Goal: Transaction & Acquisition: Obtain resource

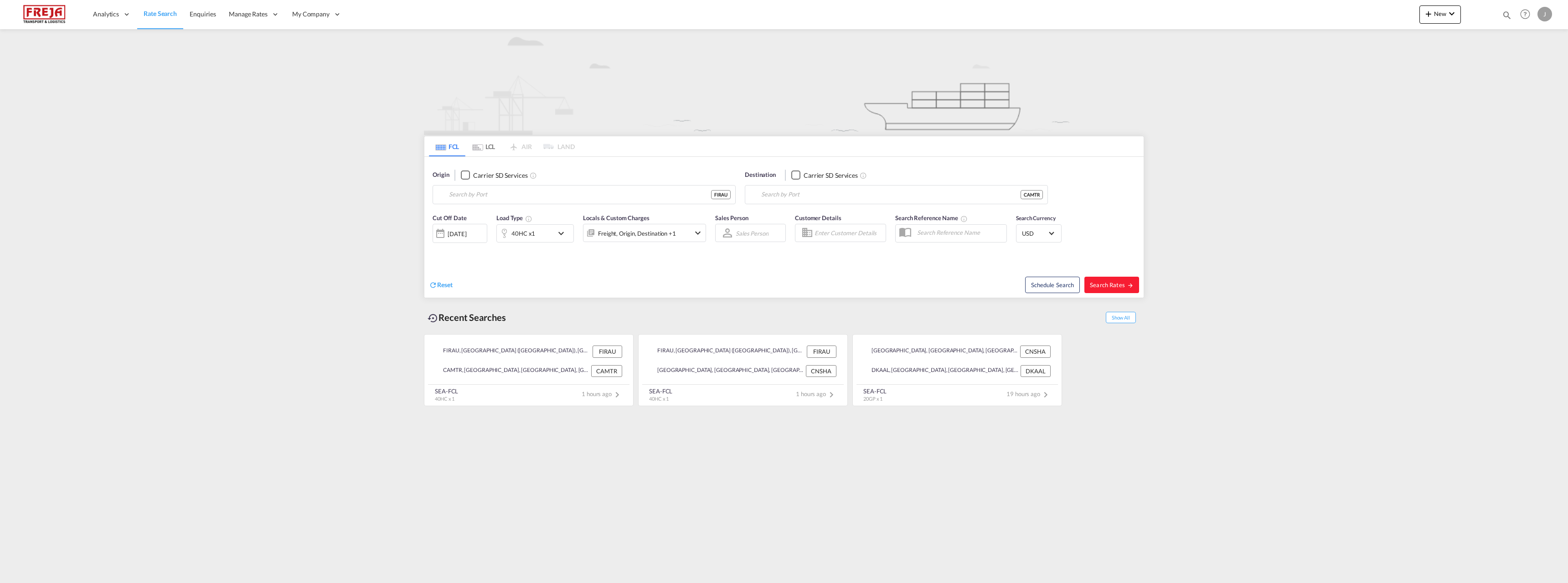
type input "Raumo (Rauma), [GEOGRAPHIC_DATA]"
type input "[GEOGRAPHIC_DATA], [GEOGRAPHIC_DATA], CAMTR"
click at [484, 192] on input "Raumo (Rauma), [GEOGRAPHIC_DATA]" at bounding box center [589, 194] width 282 height 13
click at [481, 212] on div "Kemi /Tornea ( Kemi /[GEOGRAPHIC_DATA]) [GEOGRAPHIC_DATA] FIKEM" at bounding box center [519, 220] width 173 height 28
type input "Kemi/Tornea (Kemi/Tornio), FIKEM"
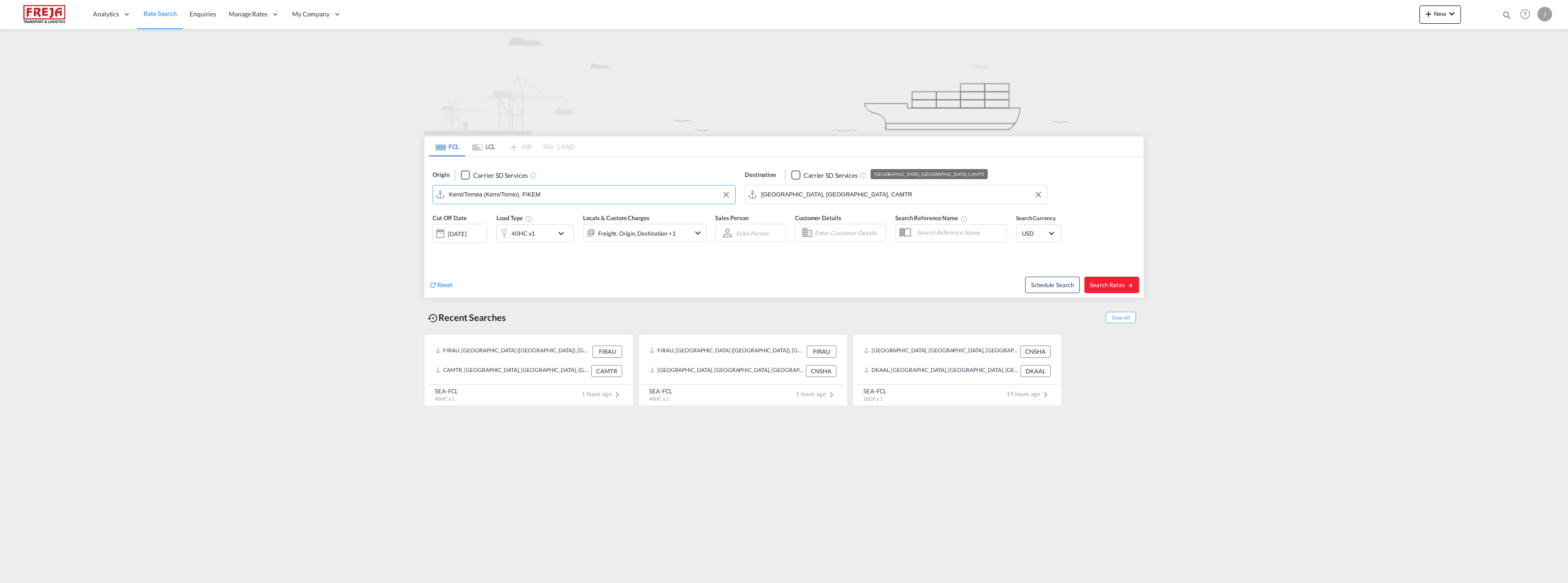
click at [878, 202] on md-autocomplete-wrap "[GEOGRAPHIC_DATA], [GEOGRAPHIC_DATA], CAMTR" at bounding box center [902, 197] width 282 height 18
click at [872, 197] on input "[GEOGRAPHIC_DATA], [GEOGRAPHIC_DATA], CAMTR" at bounding box center [902, 194] width 282 height 13
click at [786, 220] on div "[GEOGRAPHIC_DATA] [GEOGRAPHIC_DATA], Province of [GEOGRAPHIC_DATA] [GEOGRAPHIC_…" at bounding box center [832, 220] width 173 height 28
type input "[GEOGRAPHIC_DATA], TWKHH"
click at [542, 232] on div "40HC x1" at bounding box center [525, 233] width 57 height 18
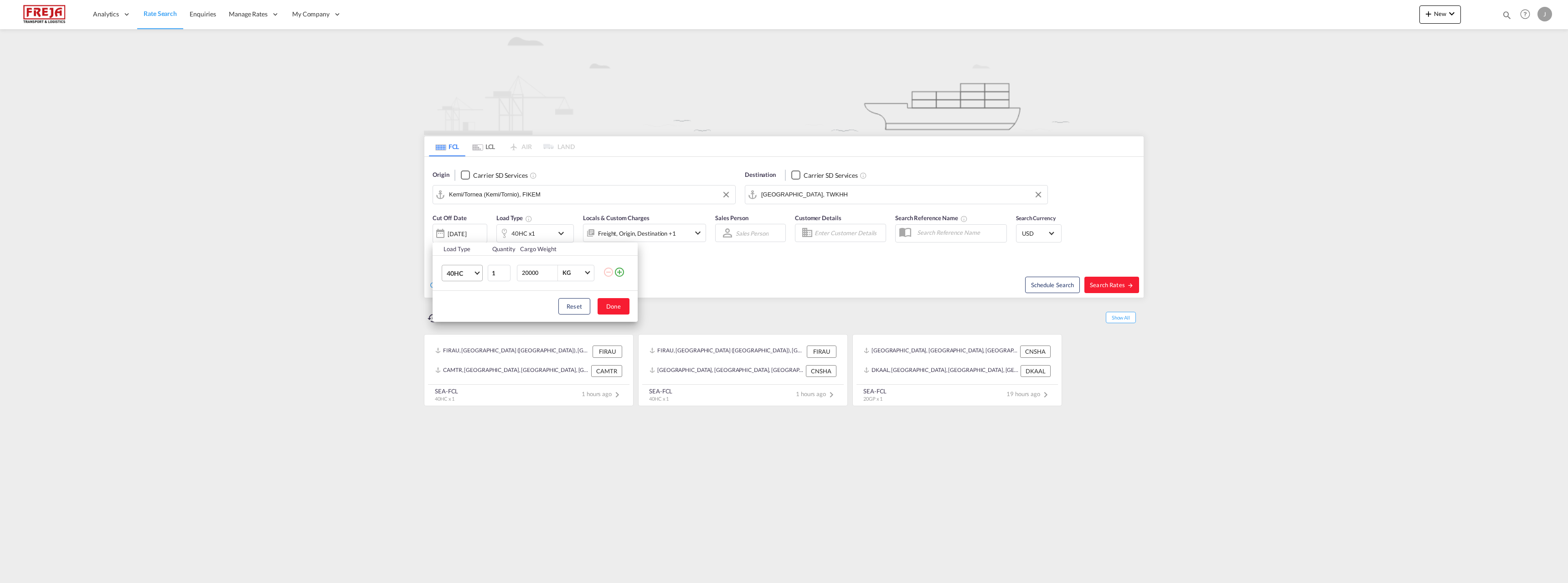
click at [473, 278] on md-select-value "40HC" at bounding box center [464, 273] width 37 height 16
click at [469, 230] on md-option "20GP" at bounding box center [471, 229] width 62 height 22
click at [618, 305] on button "Done" at bounding box center [613, 306] width 32 height 16
click at [1102, 282] on span "Search Rates" at bounding box center [1112, 285] width 44 height 7
type input "FIKEM to TWKHH / [DATE]"
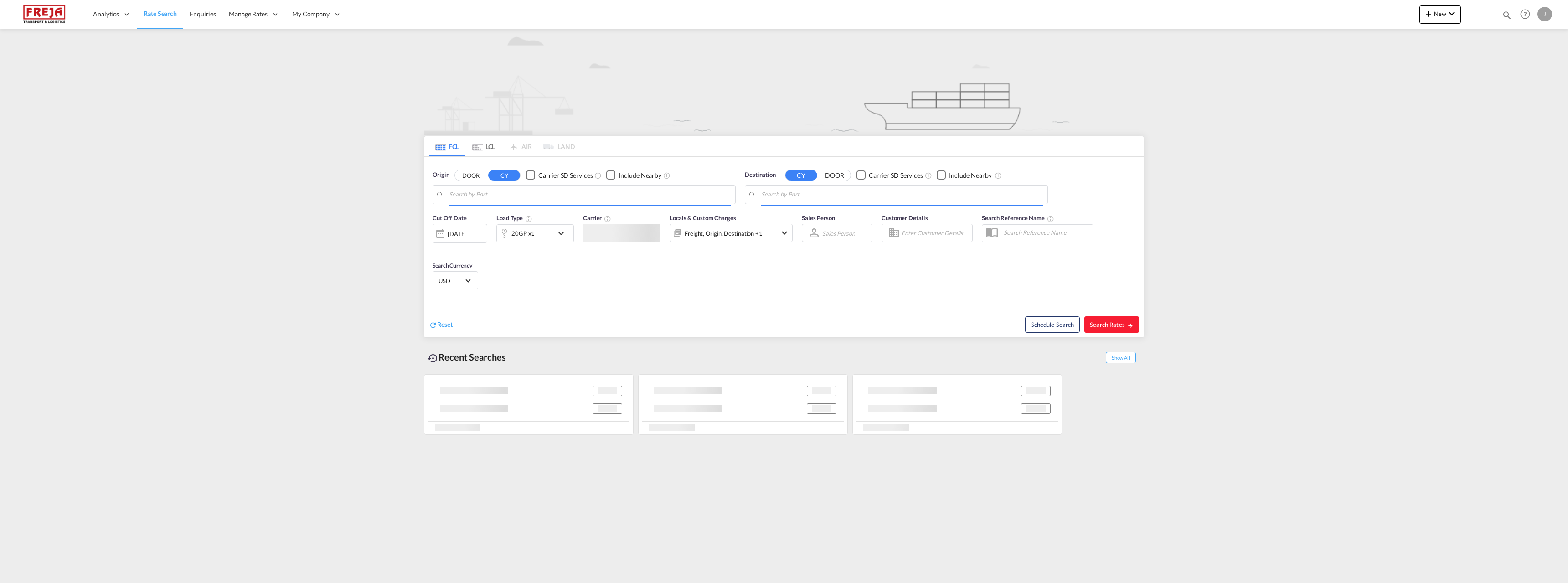
type input "Kemi/Tornea (Kemi/Tornio), FIKEM"
type input "[GEOGRAPHIC_DATA], TWKHH"
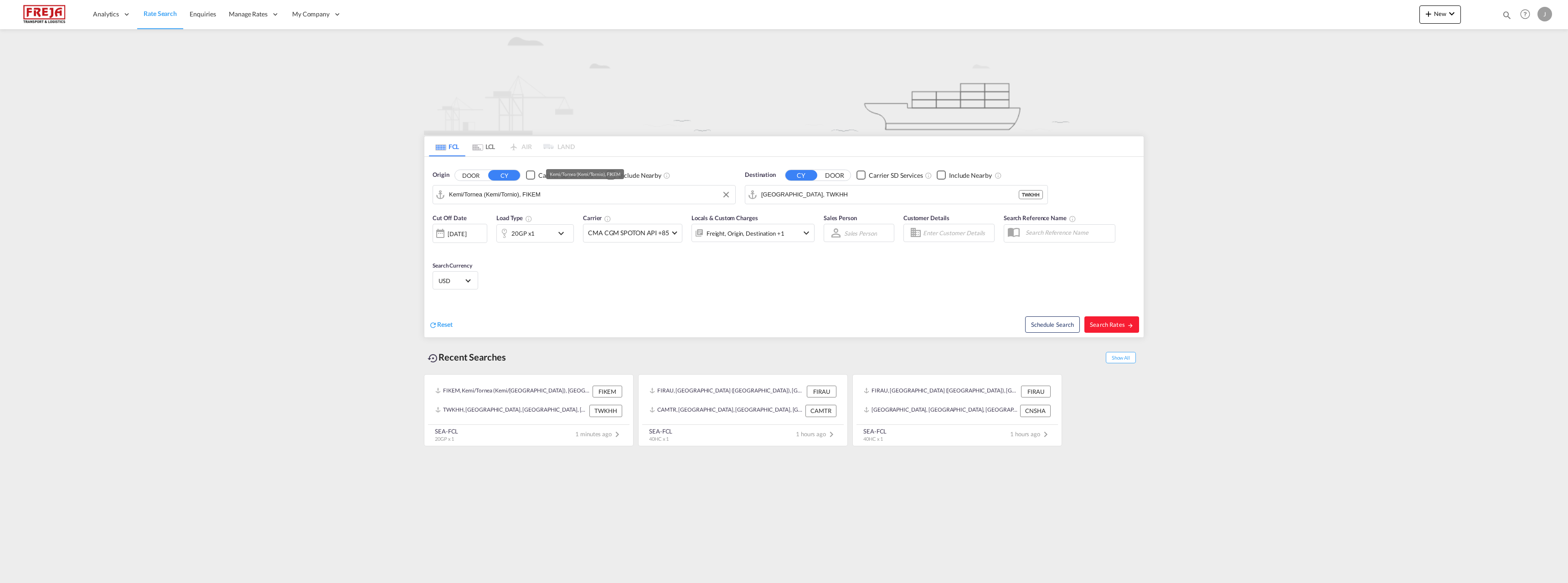
click at [579, 191] on input "Kemi/Tornea (Kemi/Tornio), FIKEM" at bounding box center [589, 194] width 282 height 13
click at [553, 213] on div "Helsinki (Helsingfors) Finland FIHEL" at bounding box center [519, 223] width 173 height 33
type input "Helsinki (Helsingfors), FIHEL"
click at [1142, 318] on div "Schedule Search Search Rates" at bounding box center [965, 320] width 358 height 35
click at [1124, 322] on span "Search Rates" at bounding box center [1112, 324] width 44 height 7
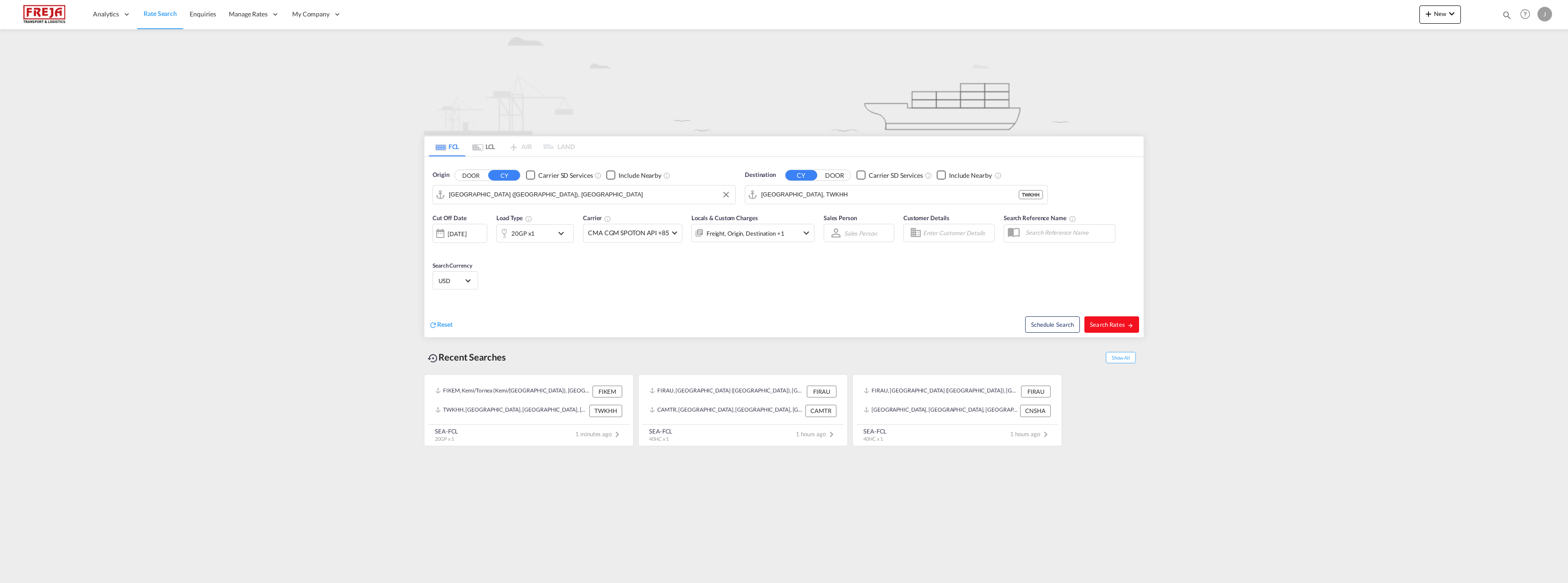
type input "FIHEL to TWKHH / 4 Sep 2025"
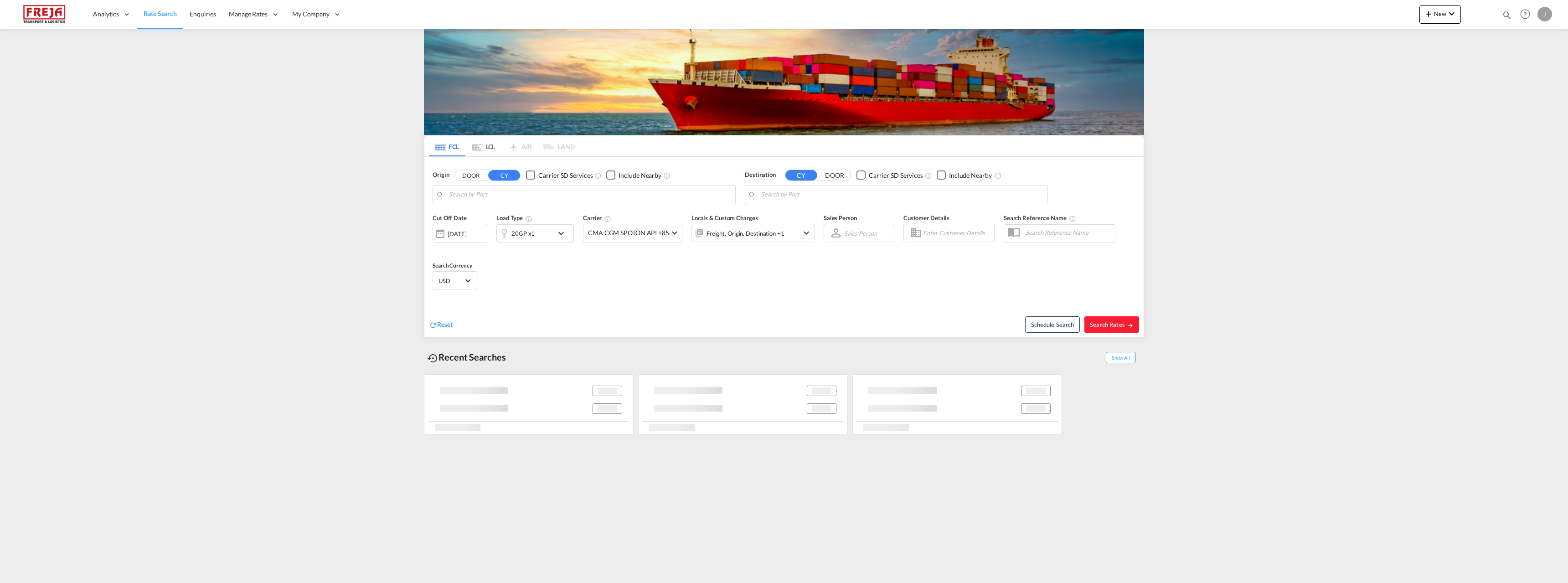
type input "Helsinki (Helsingfors), FIHEL"
type input "[GEOGRAPHIC_DATA], TWKHH"
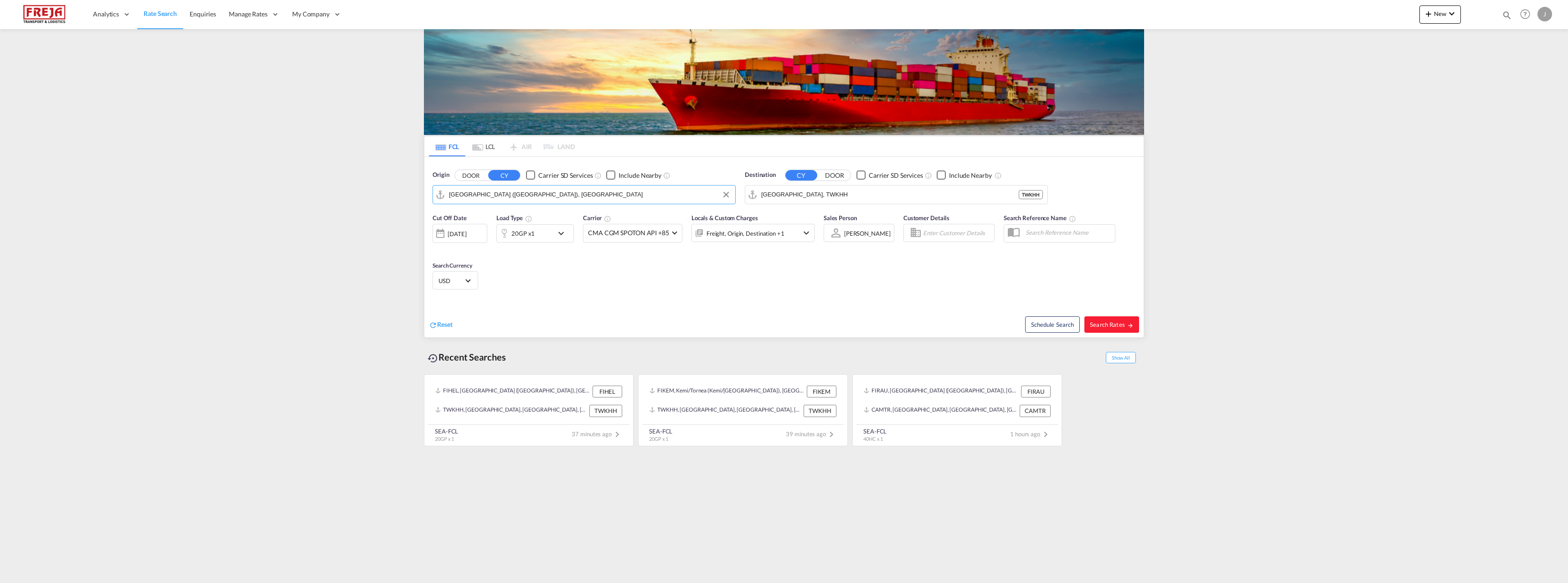
click at [505, 194] on input "Helsinki (Helsingfors), FIHEL" at bounding box center [589, 194] width 282 height 13
click at [493, 216] on div "Raumo ( Rauma ) Finland FIRAU" at bounding box center [519, 220] width 173 height 28
type input "Raumo (Rauma), [GEOGRAPHIC_DATA]"
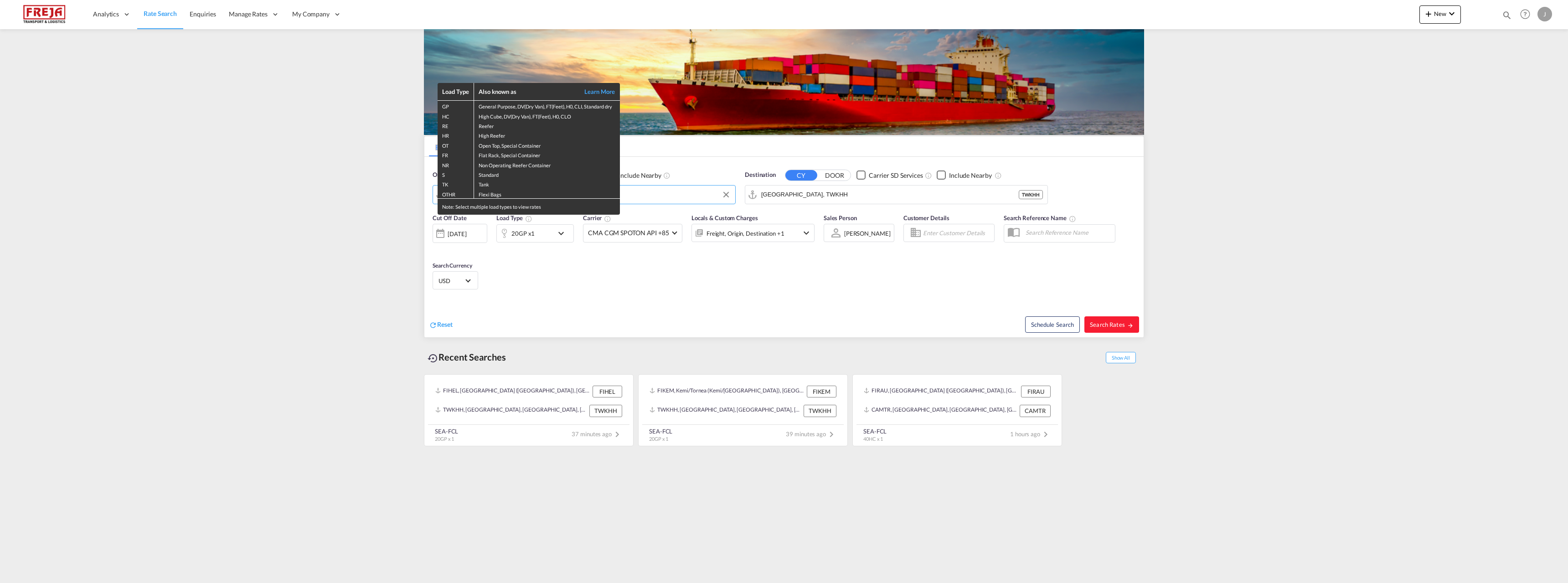
click at [846, 194] on div "Load Type Also known as Learn More GP General Purpose, DV(Dry Van), FT(Feet), H…" at bounding box center [784, 291] width 1568 height 583
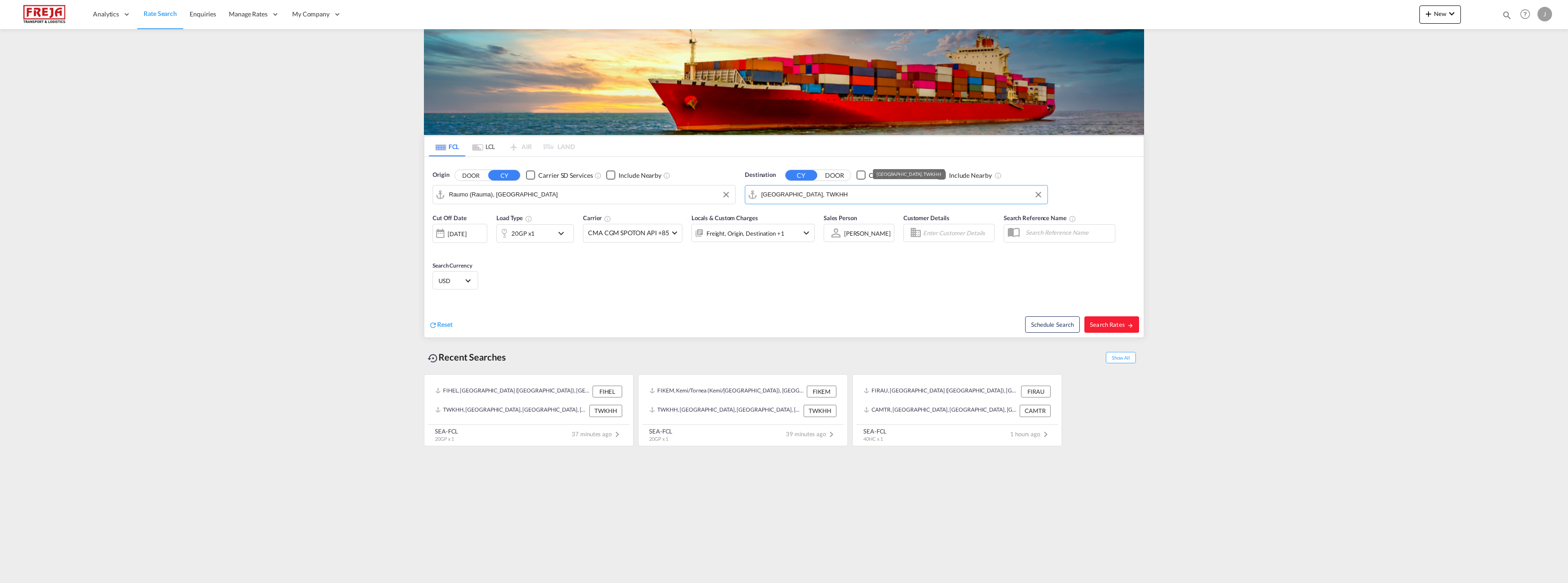
click at [822, 196] on input "[GEOGRAPHIC_DATA], TWKHH" at bounding box center [902, 194] width 282 height 13
click at [807, 218] on div "Edmont on, AB Canada CAEDM" at bounding box center [832, 220] width 173 height 28
type input "Edmonton, AB, CAEDM"
click at [539, 225] on div "20GP x1" at bounding box center [525, 233] width 57 height 18
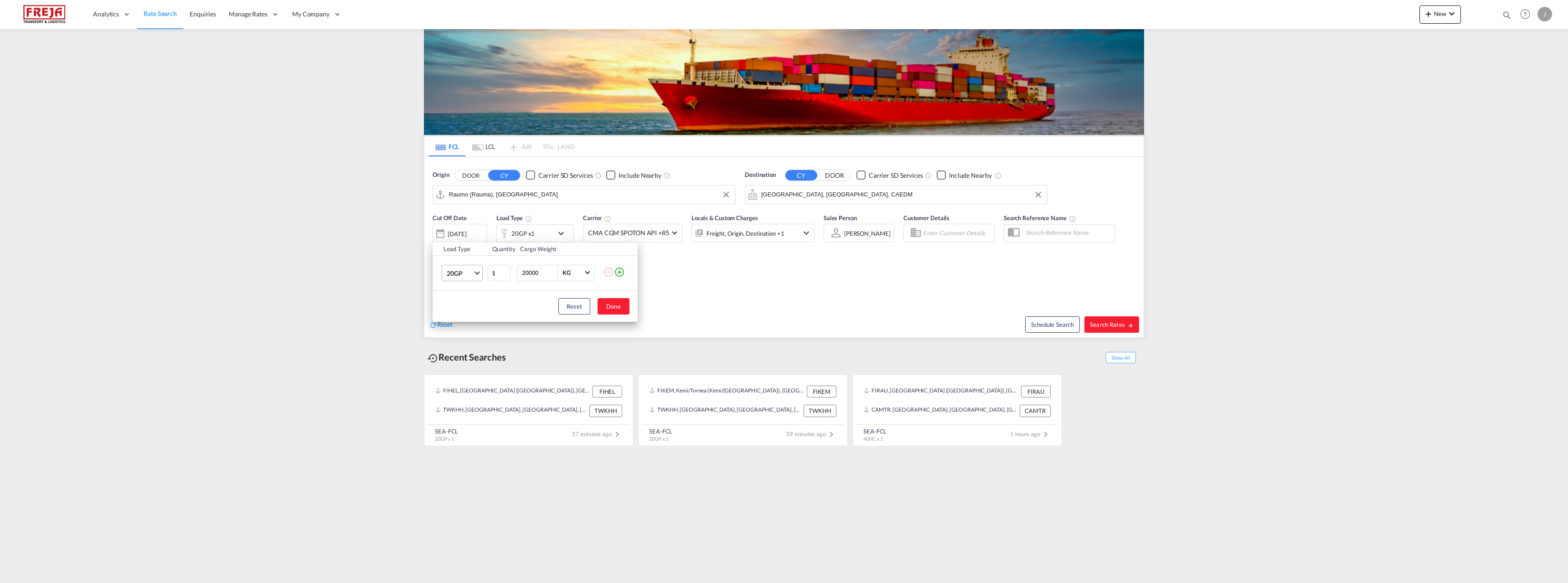
click at [471, 276] on span "20GP" at bounding box center [459, 273] width 26 height 9
click at [459, 319] on div "40HC" at bounding box center [455, 317] width 17 height 9
click at [601, 303] on button "Done" at bounding box center [613, 306] width 32 height 16
click at [1109, 322] on span "Search Rates" at bounding box center [1112, 324] width 44 height 7
type input "FIRAU to CAEDM / 4 Sep 2025"
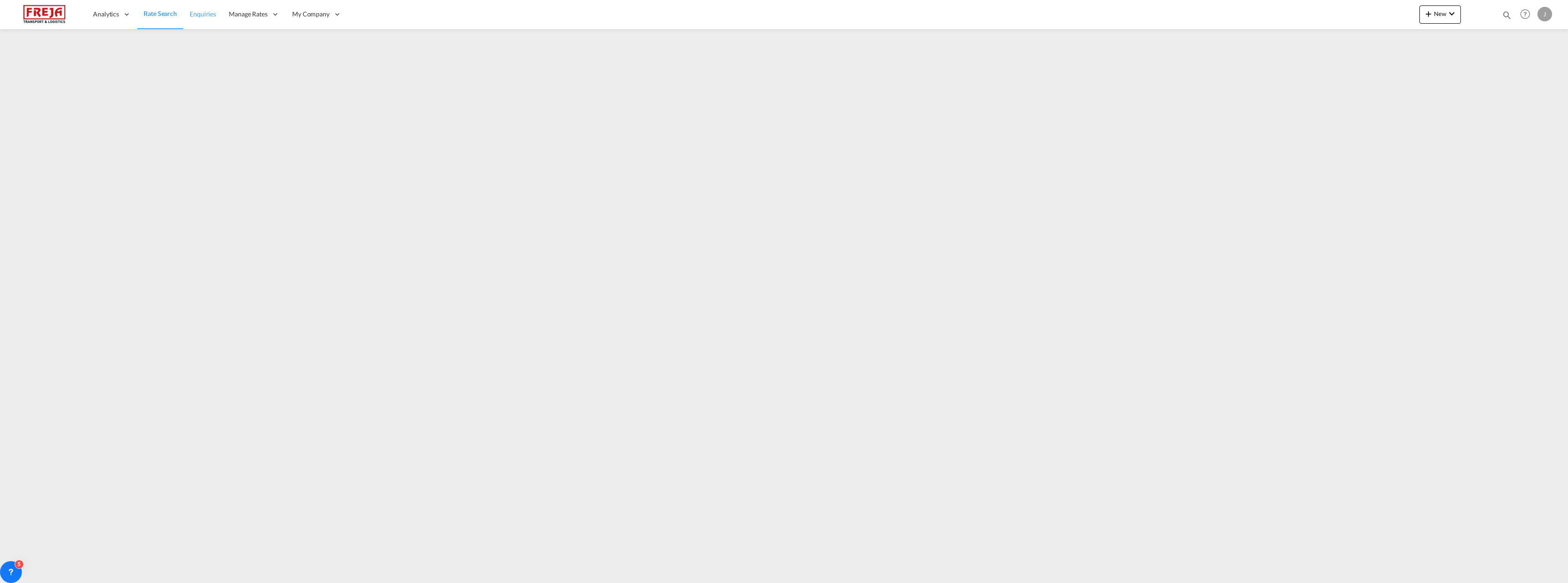
click at [205, 12] on span "Enquiries" at bounding box center [202, 13] width 26 height 8
click at [315, 17] on span "My Company" at bounding box center [310, 14] width 37 height 9
click at [311, 71] on span "Carrier Integration" at bounding box center [319, 73] width 53 height 8
click at [197, 13] on span "Enquiries" at bounding box center [202, 13] width 26 height 8
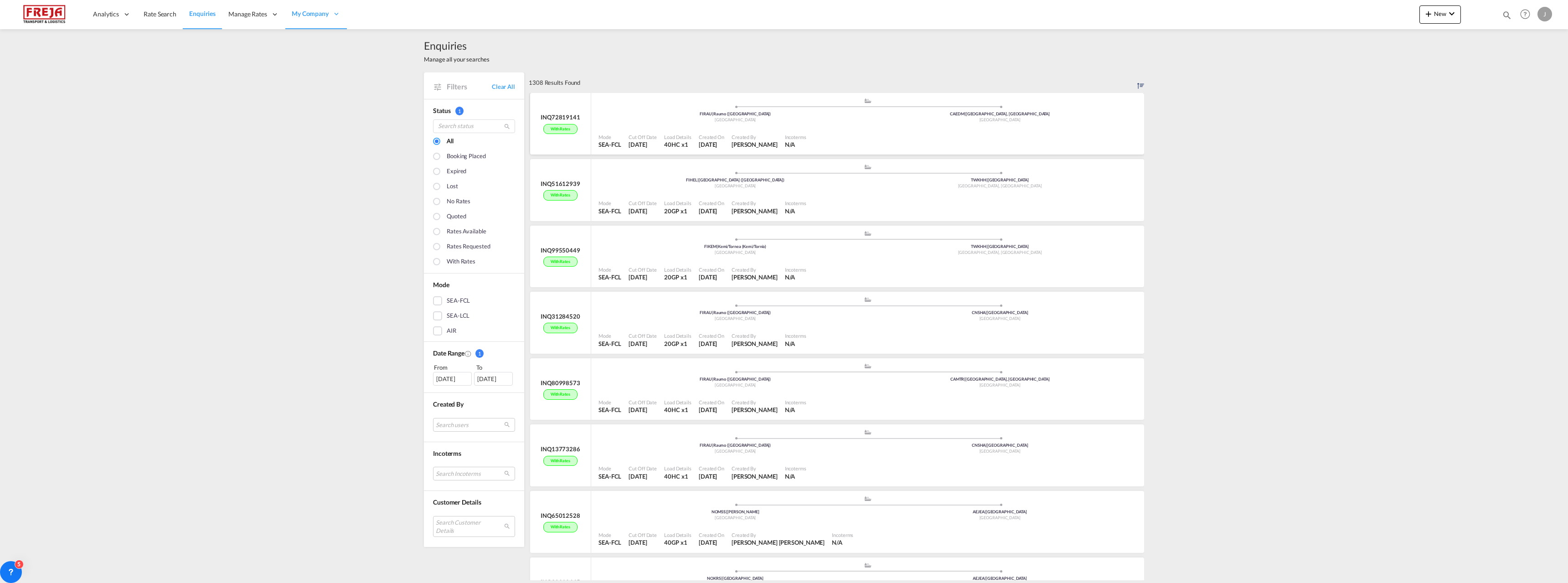
click at [951, 136] on div at bounding box center [975, 141] width 331 height 20
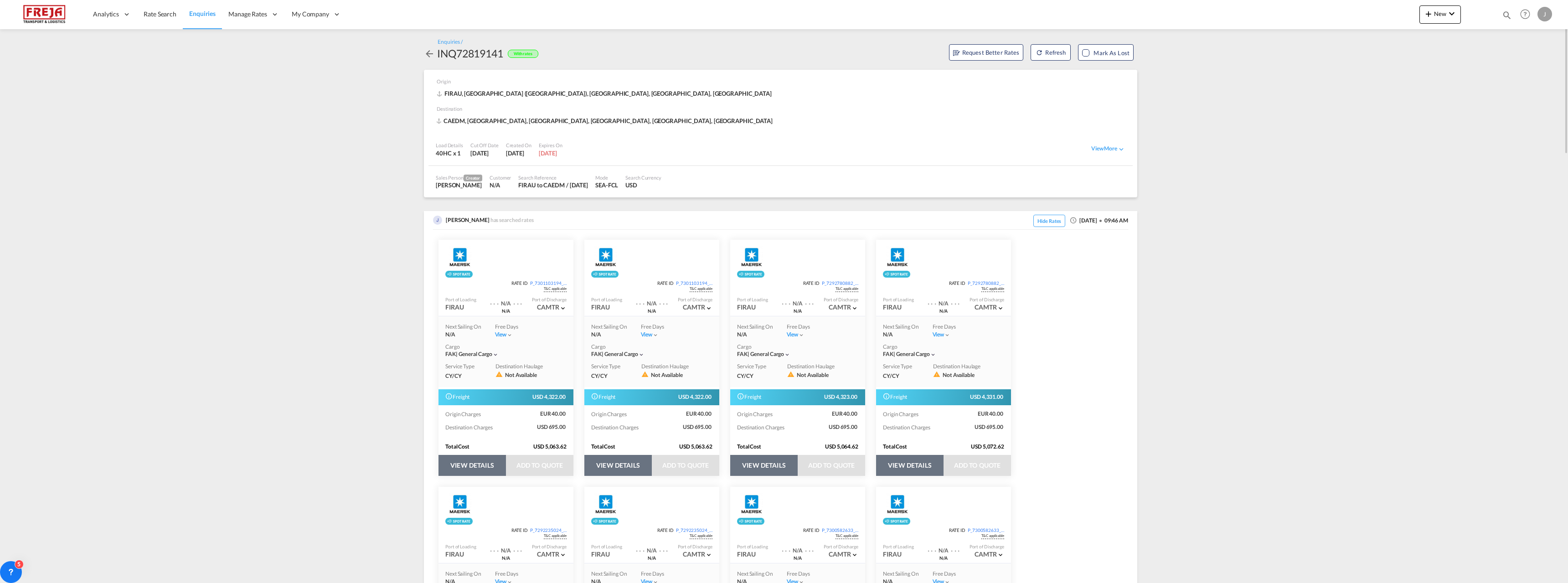
click at [488, 460] on button "VIEW DETAILS" at bounding box center [472, 466] width 67 height 21
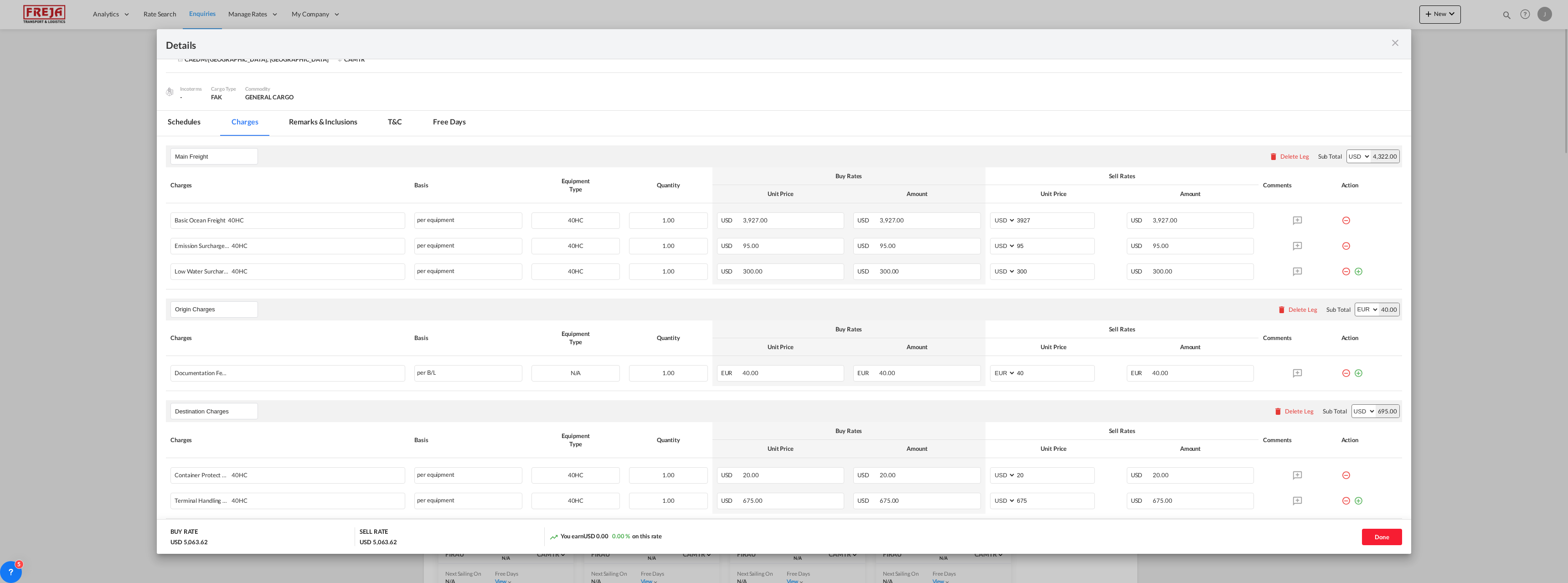
scroll to position [118, 0]
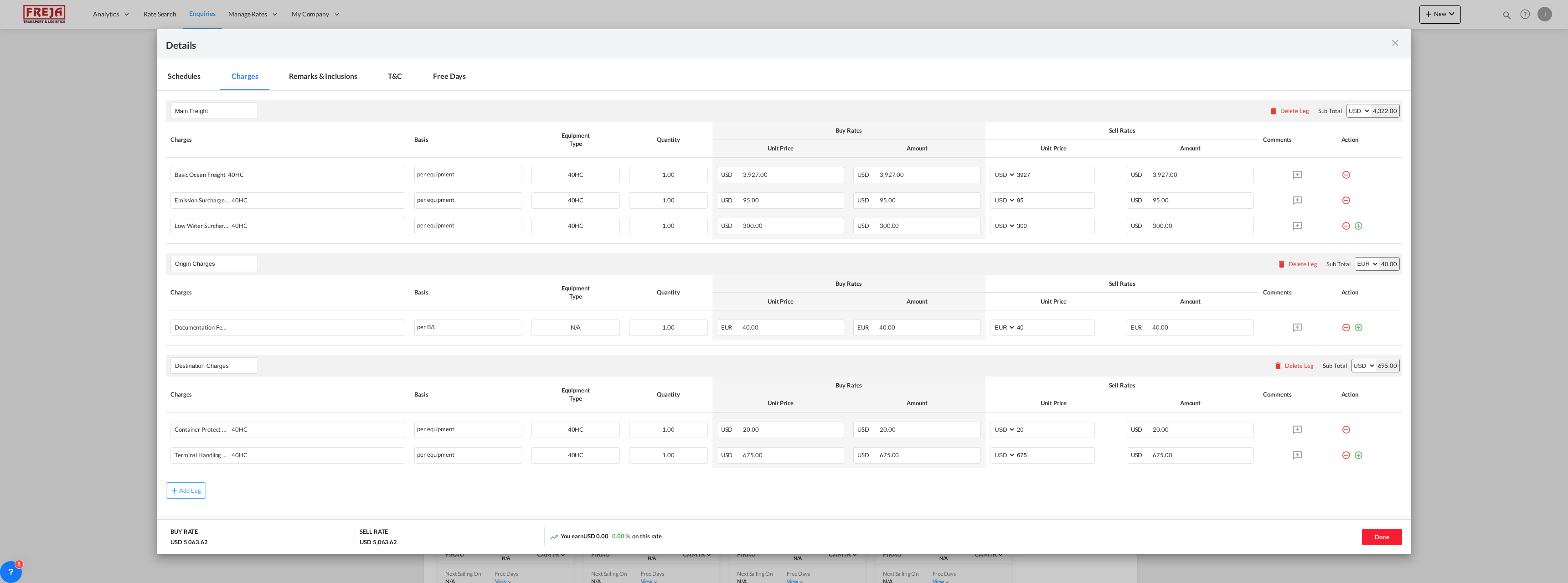
drag, startPoint x: 1393, startPoint y: 46, endPoint x: 1387, endPoint y: 52, distance: 8.5
click at [1393, 46] on md-icon "icon-close m-3 fg-AAA8AD cursor" at bounding box center [1395, 42] width 11 height 11
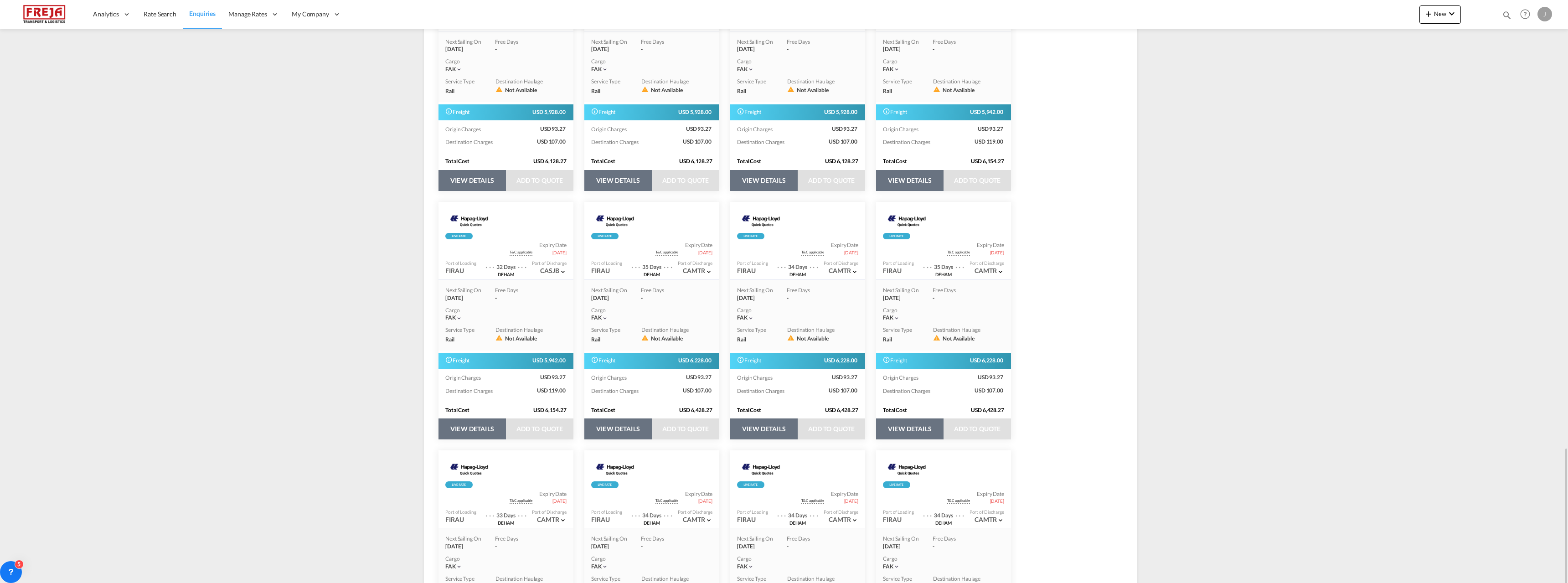
scroll to position [1185, 0]
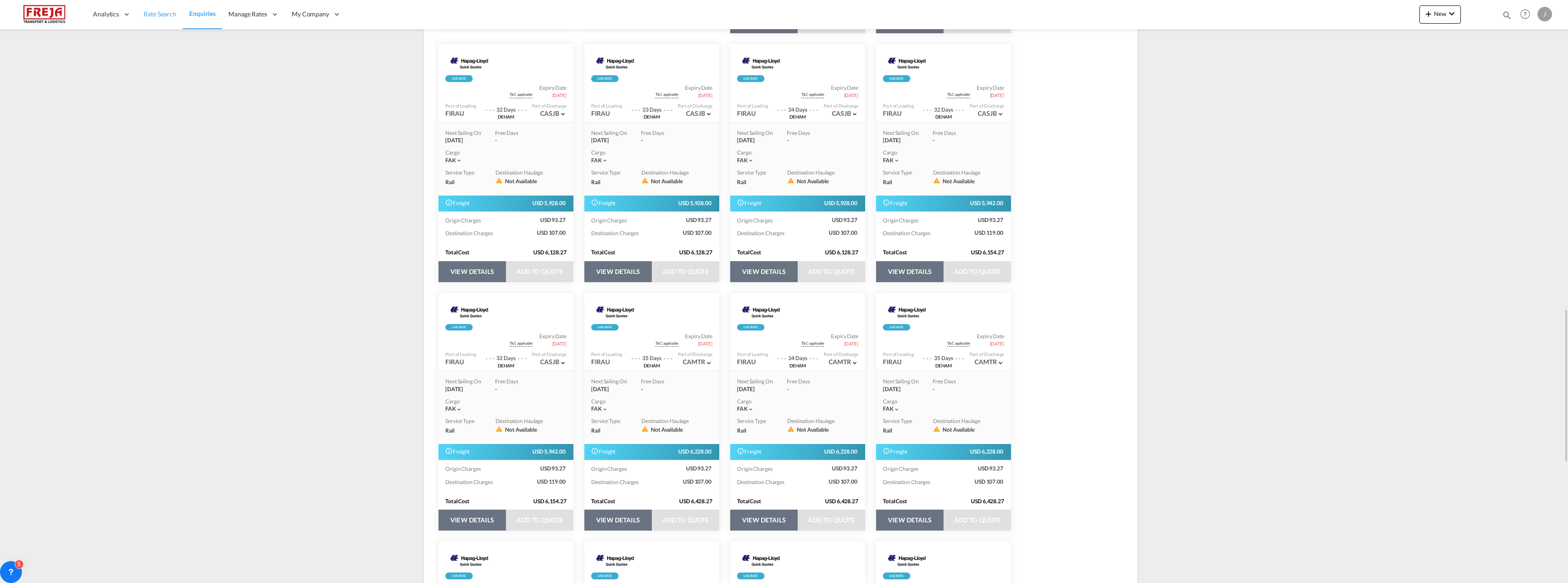
click at [162, 13] on span "Rate Search" at bounding box center [160, 13] width 33 height 8
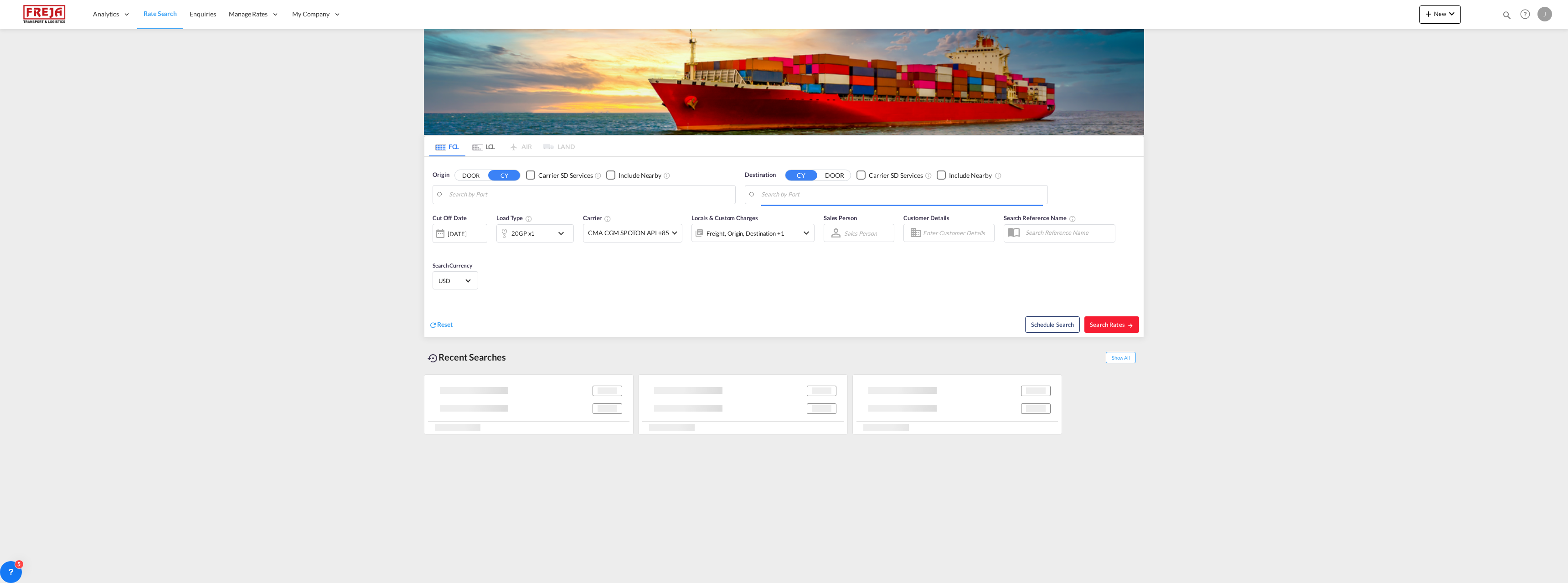
type input "Raumo (Rauma), [GEOGRAPHIC_DATA]"
type input "Edmonton, AB, CAEDM"
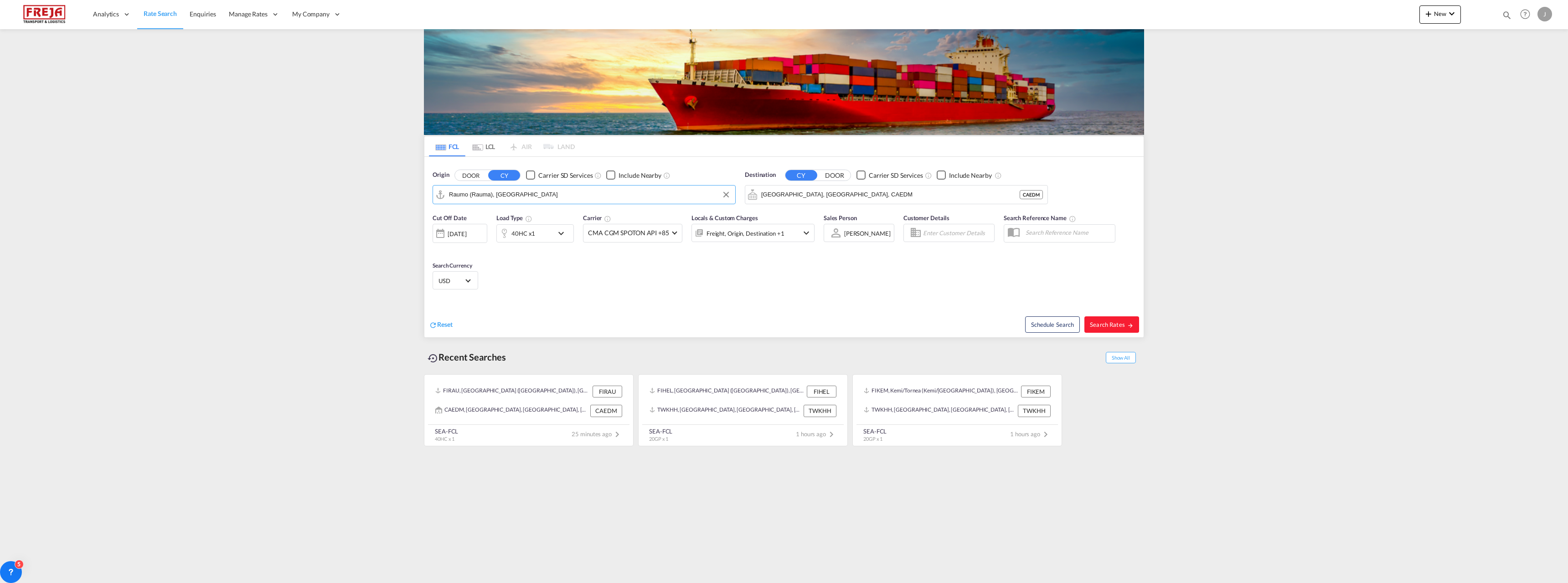
click at [490, 194] on input "Raumo (Rauma), [GEOGRAPHIC_DATA]" at bounding box center [589, 194] width 282 height 13
click at [820, 192] on input "Edmonton, AB, CAEDM" at bounding box center [902, 194] width 282 height 13
click at [804, 249] on div "Johannesburg South Africa ZAJNB" at bounding box center [832, 247] width 173 height 28
type input "Johannesburg, ZAJNB"
click at [536, 230] on div "40HC x1" at bounding box center [525, 233] width 57 height 18
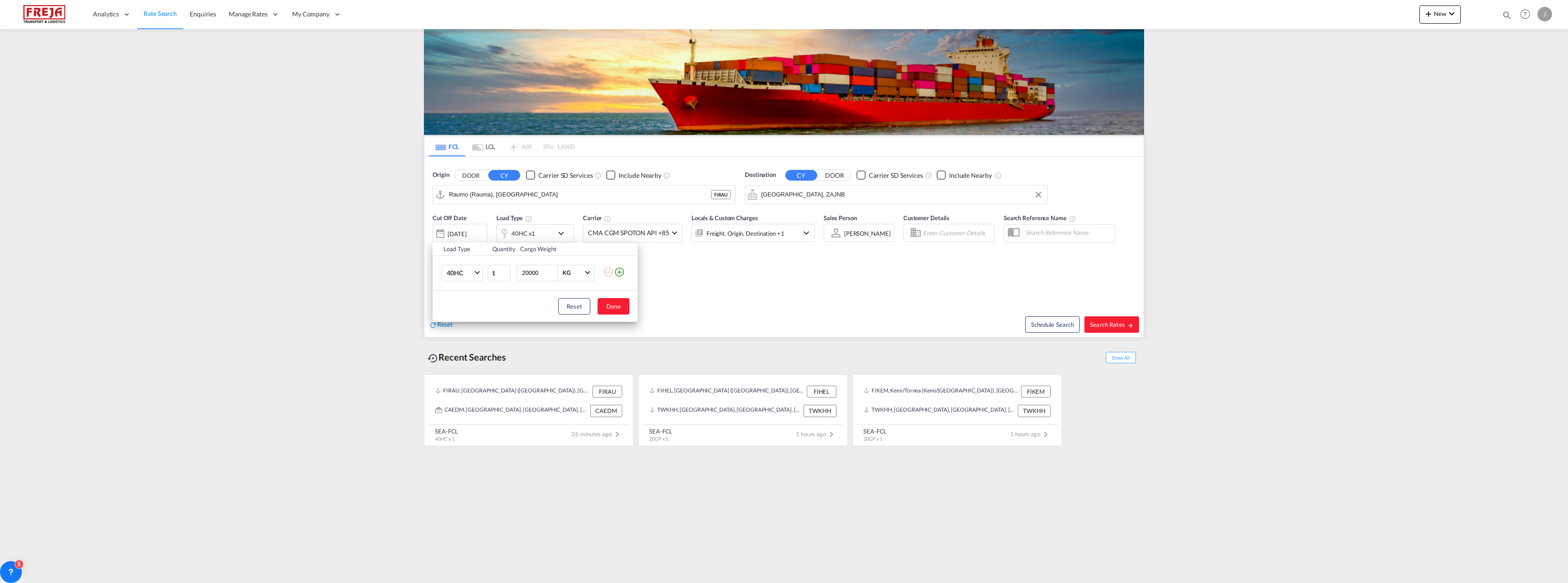
click at [536, 272] on input "20000" at bounding box center [539, 273] width 37 height 16
type input "4800"
click at [617, 306] on button "Done" at bounding box center [613, 306] width 32 height 16
click at [1101, 322] on span "Search Rates" at bounding box center [1112, 324] width 44 height 7
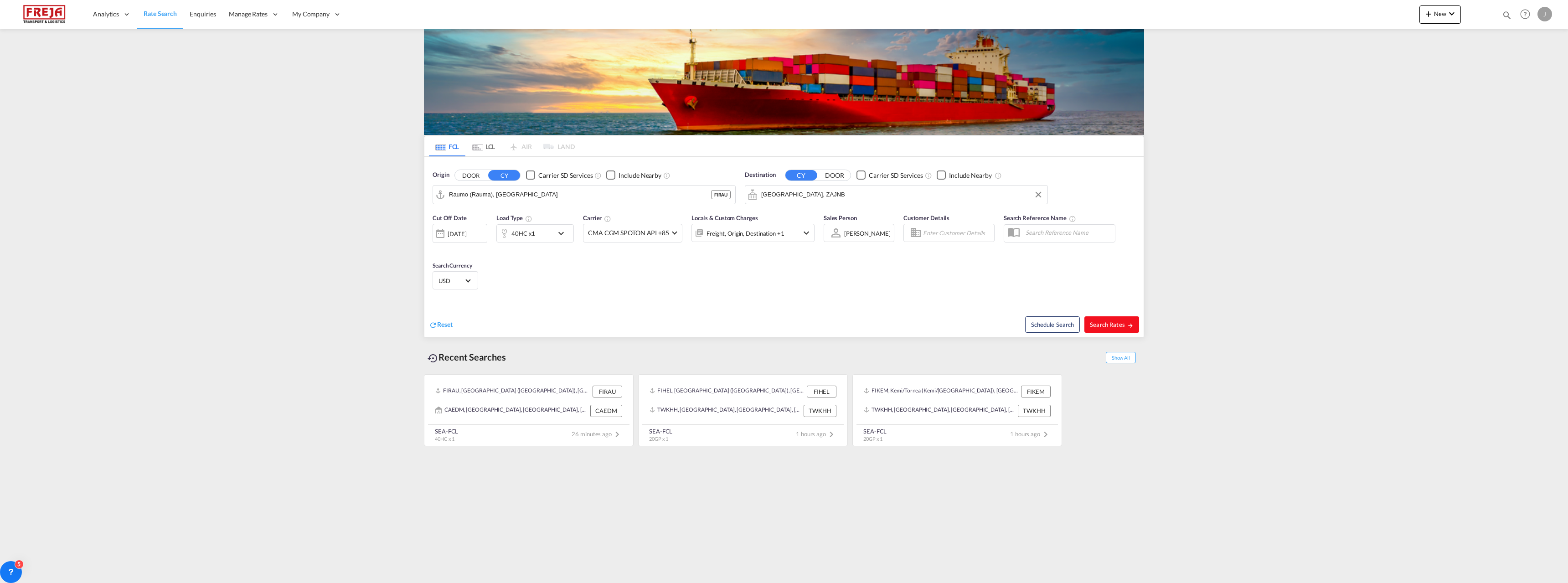
type input "FIRAU to ZAJNB / 4 Sep 2025"
